Goal: Transaction & Acquisition: Purchase product/service

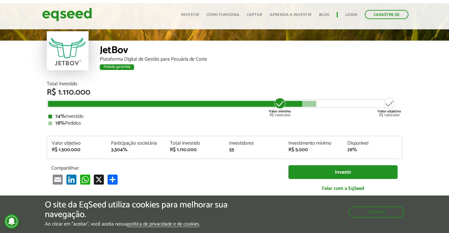
scroll to position [27, 0]
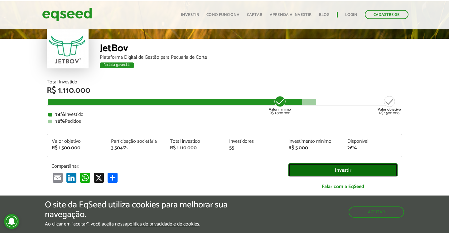
click at [340, 172] on link "Investir" at bounding box center [342, 170] width 109 height 14
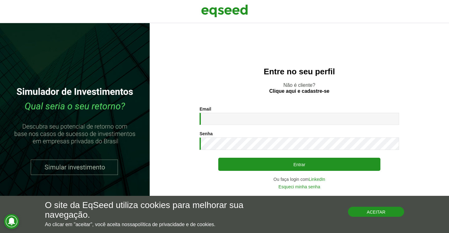
click at [377, 212] on button "Aceitar" at bounding box center [376, 211] width 56 height 10
